Goal: Find specific page/section: Find specific page/section

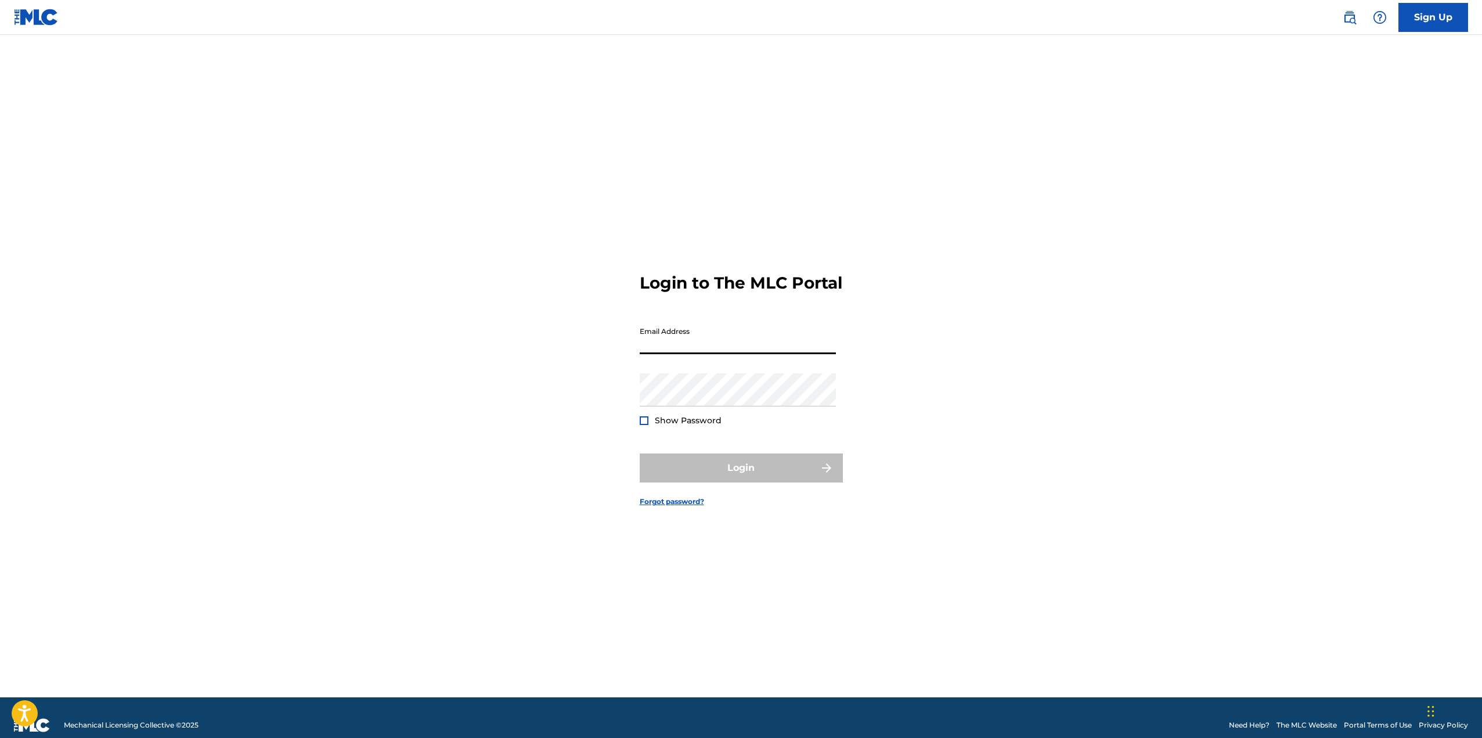
click at [688, 352] on input "Email Address" at bounding box center [738, 337] width 196 height 33
type input "[PERSON_NAME][EMAIL_ADDRESS][DOMAIN_NAME]"
click at [729, 481] on button "Login" at bounding box center [741, 467] width 203 height 29
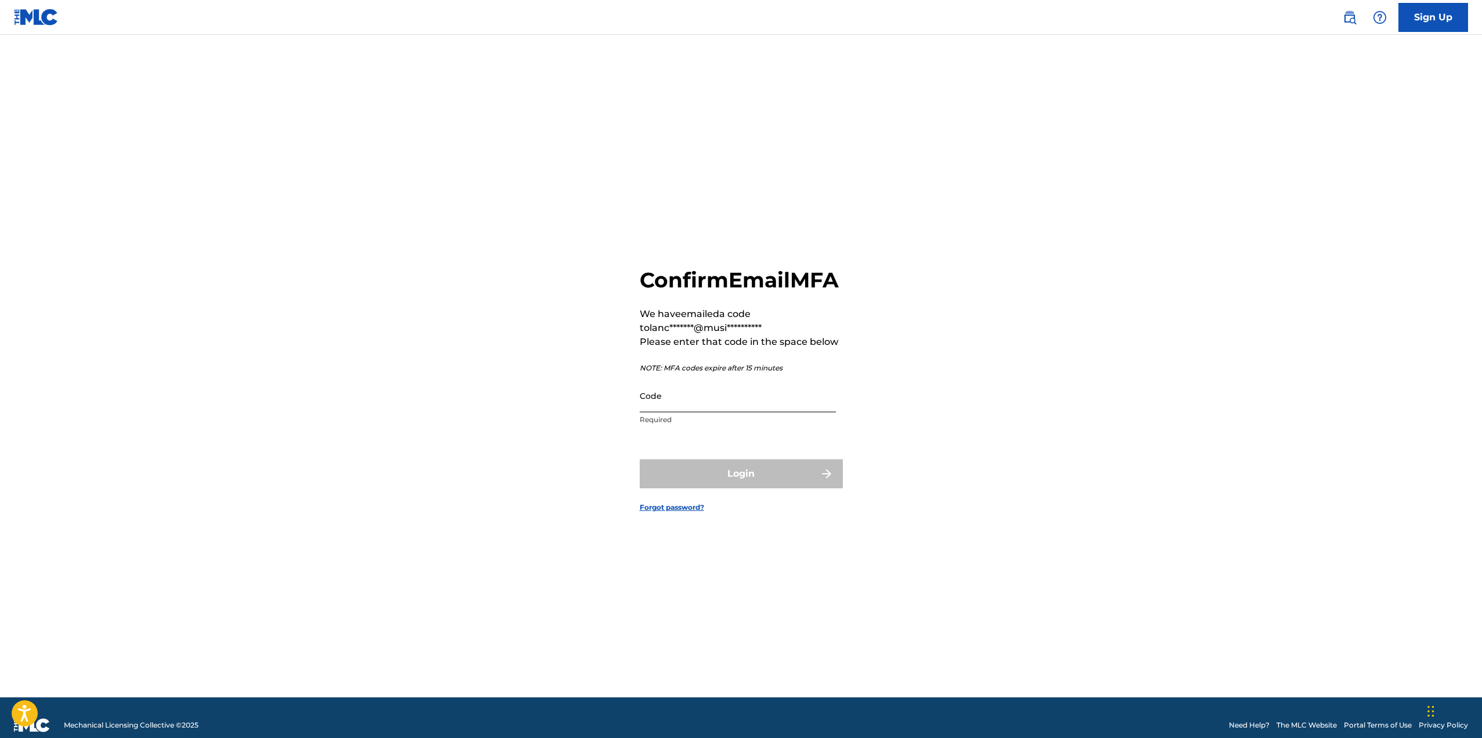
click at [656, 412] on input "Code" at bounding box center [738, 395] width 196 height 33
paste input "359520"
type input "359520"
click at [702, 466] on form "**********" at bounding box center [741, 380] width 203 height 633
click at [709, 487] on button "Login" at bounding box center [741, 473] width 203 height 29
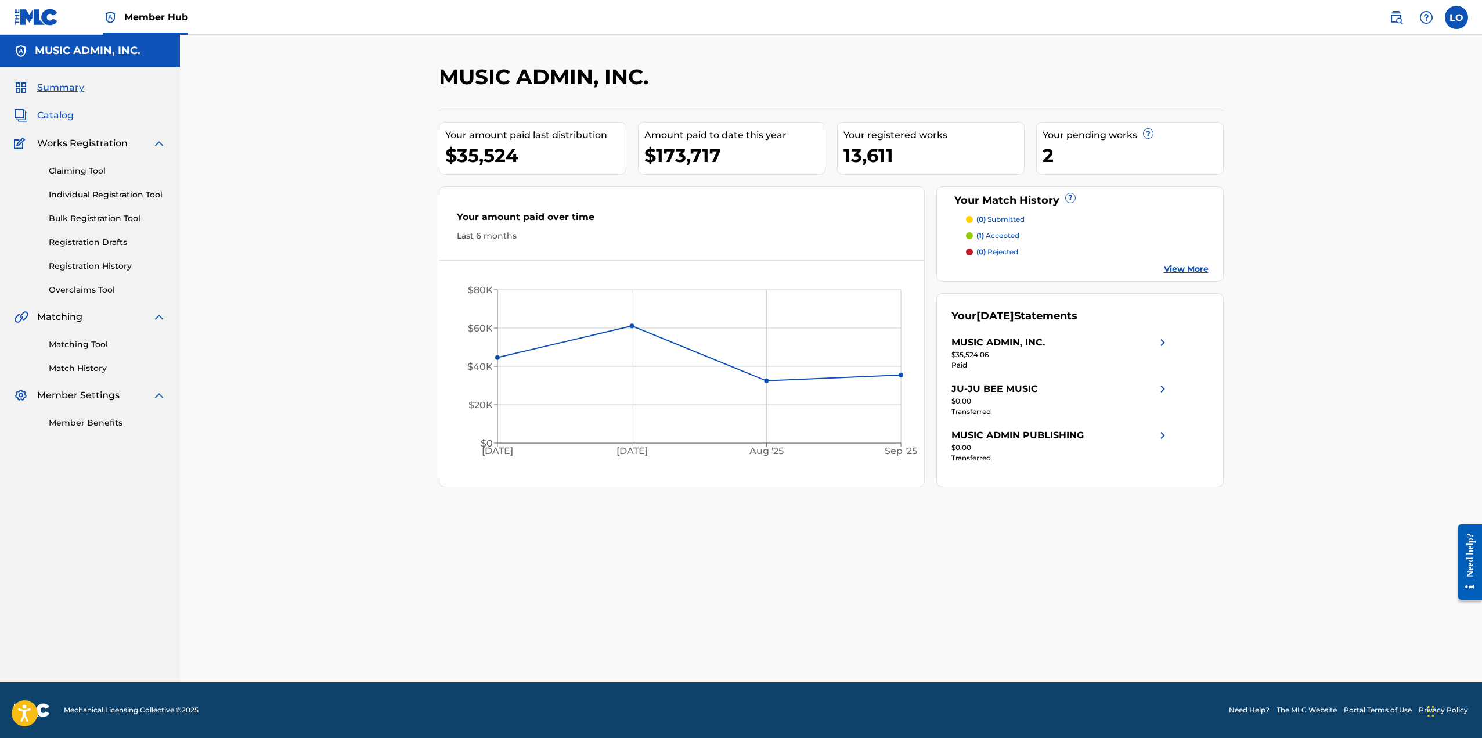
click at [70, 118] on span "Catalog" at bounding box center [55, 116] width 37 height 14
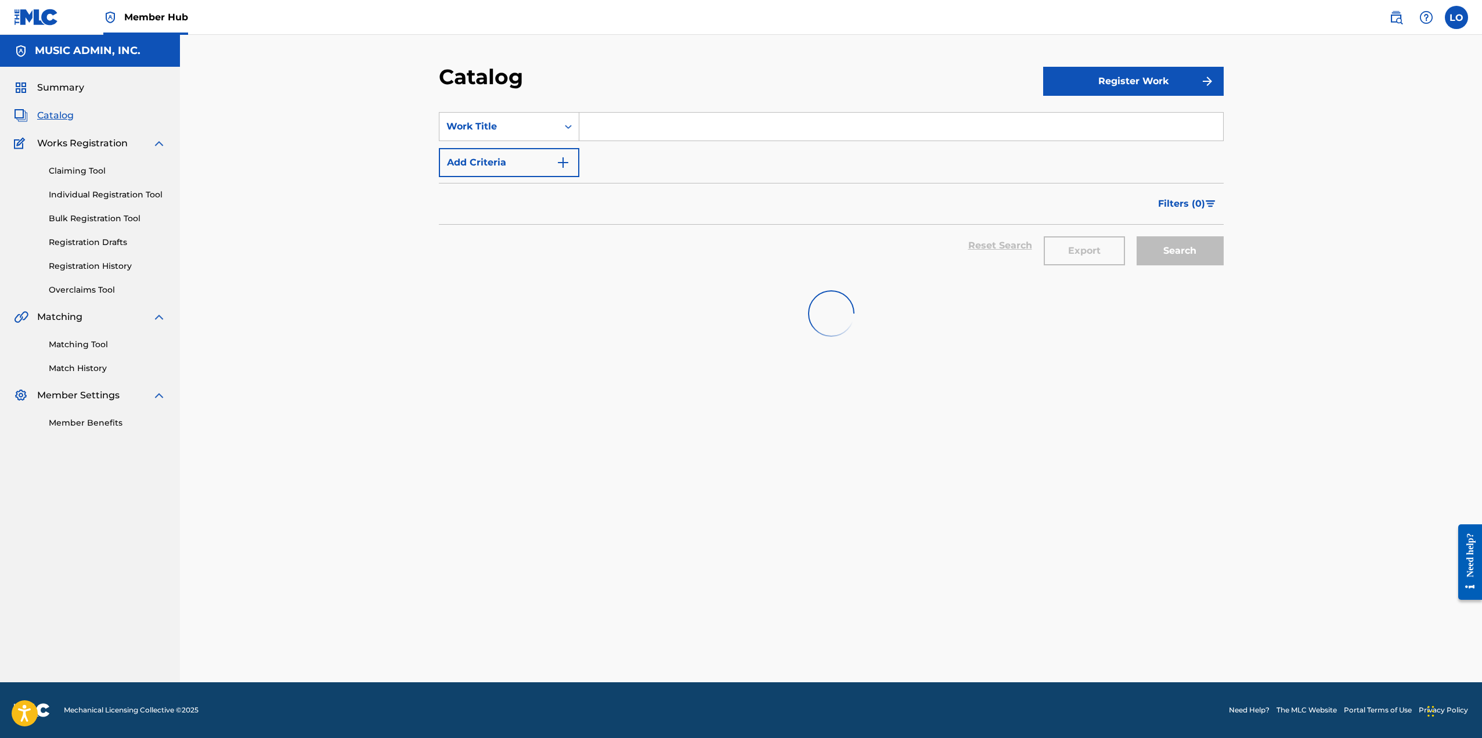
click at [603, 124] on input "Search Form" at bounding box center [901, 127] width 644 height 28
paste input "359520"
type input "359520"
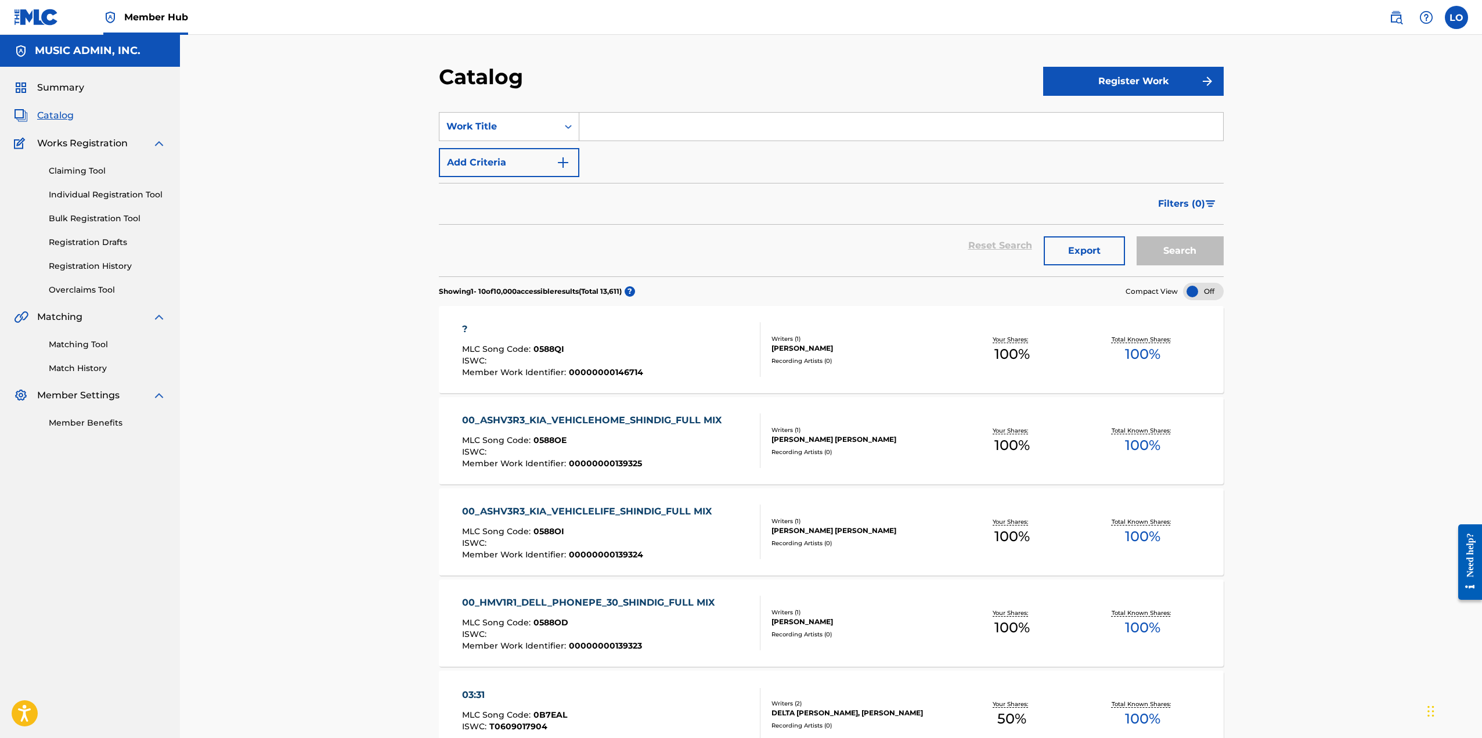
click at [724, 129] on input "Search Form" at bounding box center [901, 127] width 644 height 28
paste input "#MNOGOSEKSA"
click at [1173, 247] on button "Search" at bounding box center [1180, 250] width 87 height 29
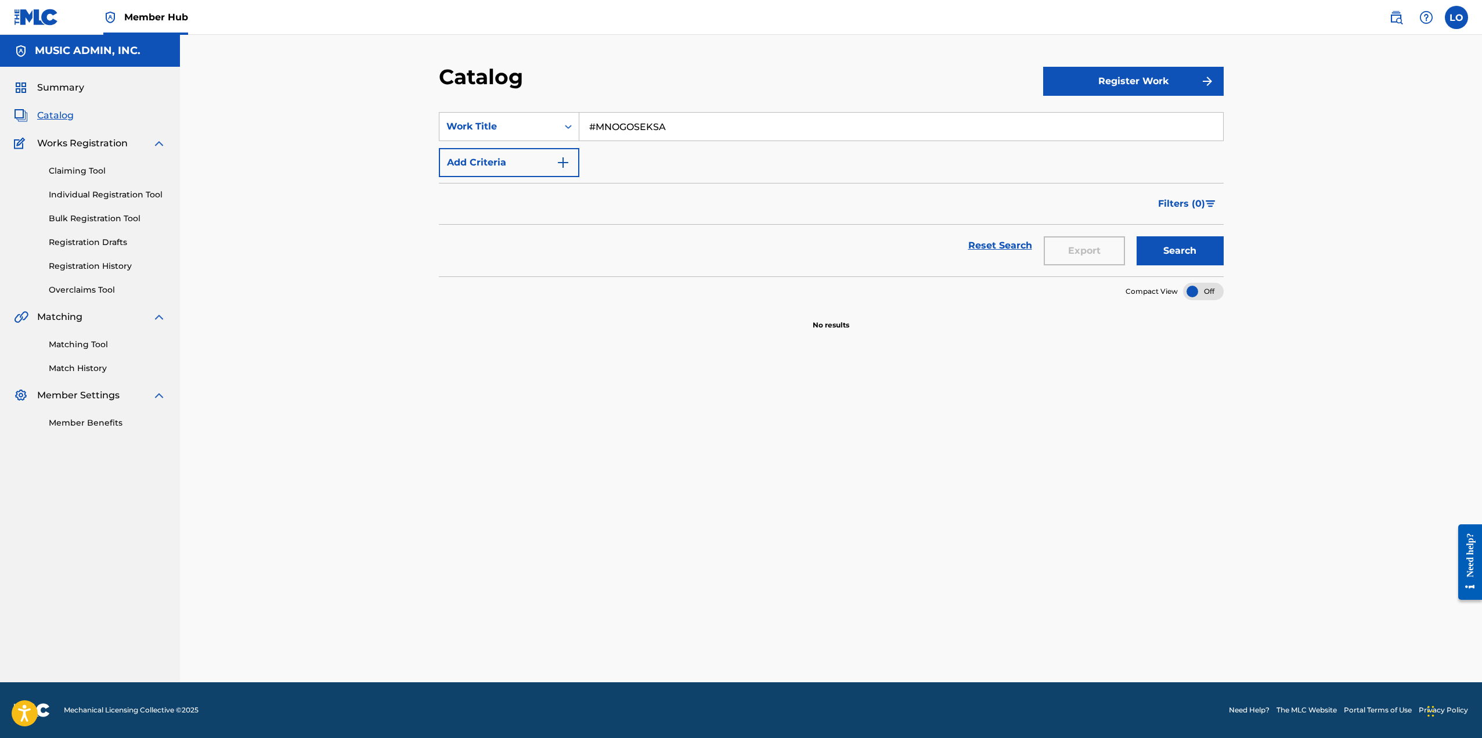
click at [345, 226] on div "Catalog Register Work SearchWithCriteria6f117d50-5c7f-426e-8b2a-348cc1ec3e30 Wo…" at bounding box center [831, 358] width 1302 height 647
drag, startPoint x: 596, startPoint y: 125, endPoint x: 748, endPoint y: 199, distance: 168.8
click at [570, 127] on div "SearchWithCriteria6f117d50-5c7f-426e-8b2a-348cc1ec3e30 Work Title #MNOGOSEKSA" at bounding box center [831, 126] width 785 height 29
type input "MNOGOSEKSA"
click at [1162, 254] on button "Search" at bounding box center [1180, 250] width 87 height 29
